Goal: Task Accomplishment & Management: Manage account settings

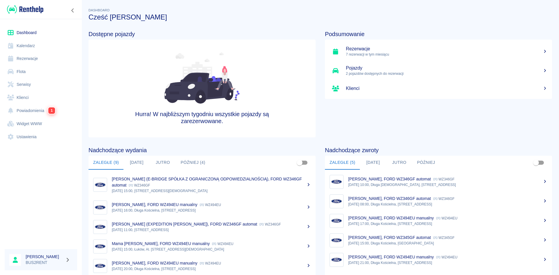
click at [38, 47] on link "Kalendarz" at bounding box center [41, 45] width 73 height 13
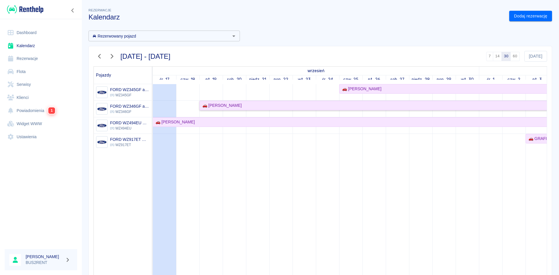
click at [213, 105] on div "🚗 [PERSON_NAME]" at bounding box center [221, 106] width 42 height 6
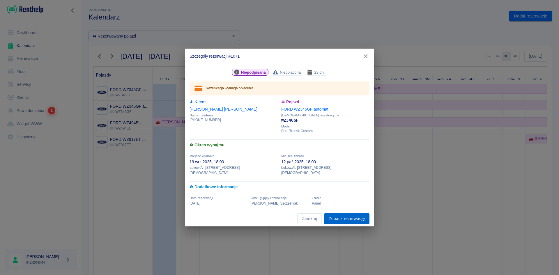
click at [342, 214] on link "Zobacz rezerwację" at bounding box center [346, 218] width 45 height 11
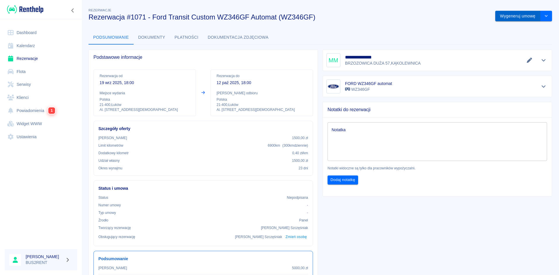
click at [508, 13] on button "Wygeneruj umowę" at bounding box center [517, 16] width 45 height 11
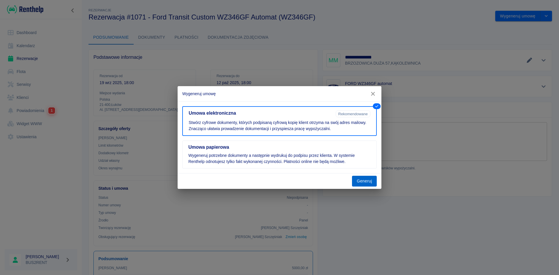
click at [366, 181] on button "Generuj" at bounding box center [364, 181] width 25 height 11
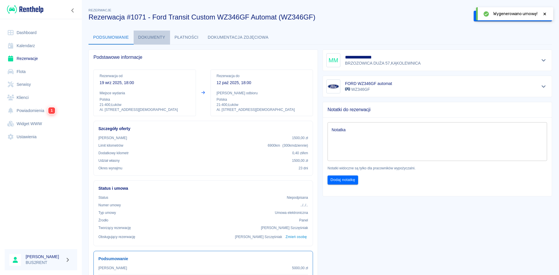
click at [154, 36] on button "Dokumenty" at bounding box center [152, 38] width 36 height 14
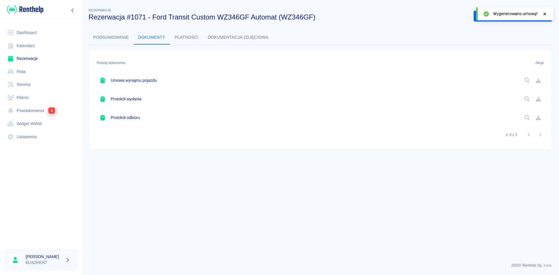
click at [526, 79] on div at bounding box center [533, 80] width 22 height 10
click at [422, 22] on div "Rezerwacje Rezerwacja #1071 - Ford Transit Custom WZ346GF Automat (WZ346GF) Pod…" at bounding box center [321, 76] width 478 height 148
click at [525, 13] on button "Podpisz umowę elektroniczną" at bounding box center [507, 16] width 67 height 11
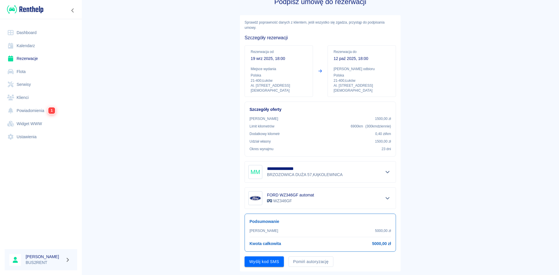
scroll to position [24, 0]
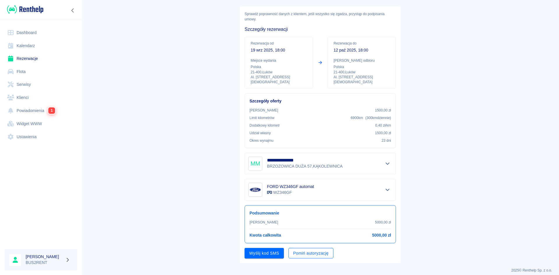
click at [305, 248] on button "Pomiń autoryzację" at bounding box center [311, 253] width 45 height 11
click at [262, 249] on button "Podpisz umowę" at bounding box center [265, 253] width 40 height 11
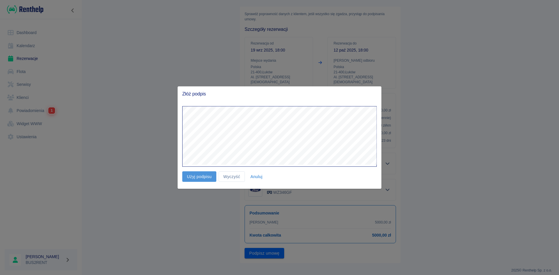
click at [201, 178] on button "Użyj podpisu" at bounding box center [199, 176] width 34 height 11
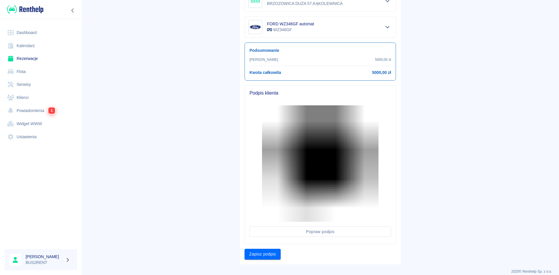
scroll to position [188, 0]
click at [264, 248] on button "Zapisz podpis" at bounding box center [263, 253] width 36 height 11
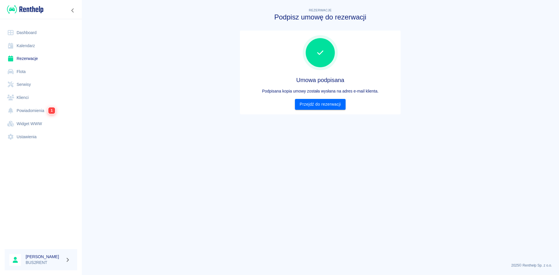
scroll to position [0, 0]
click at [316, 103] on link "Przejdź do rezerwacji" at bounding box center [320, 104] width 50 height 11
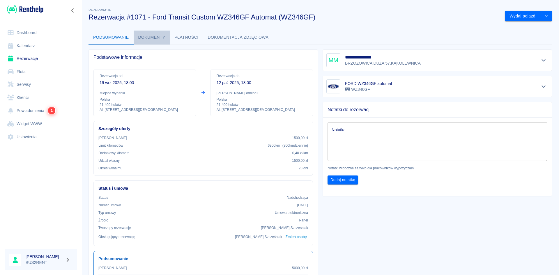
click at [161, 37] on button "Dokumenty" at bounding box center [152, 38] width 36 height 14
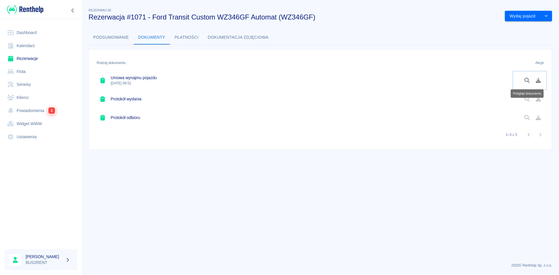
click at [527, 80] on icon "Podgląd dokumentu" at bounding box center [527, 80] width 7 height 5
click at [36, 59] on link "Rezerwacje" at bounding box center [41, 58] width 73 height 13
